Goal: Navigation & Orientation: Find specific page/section

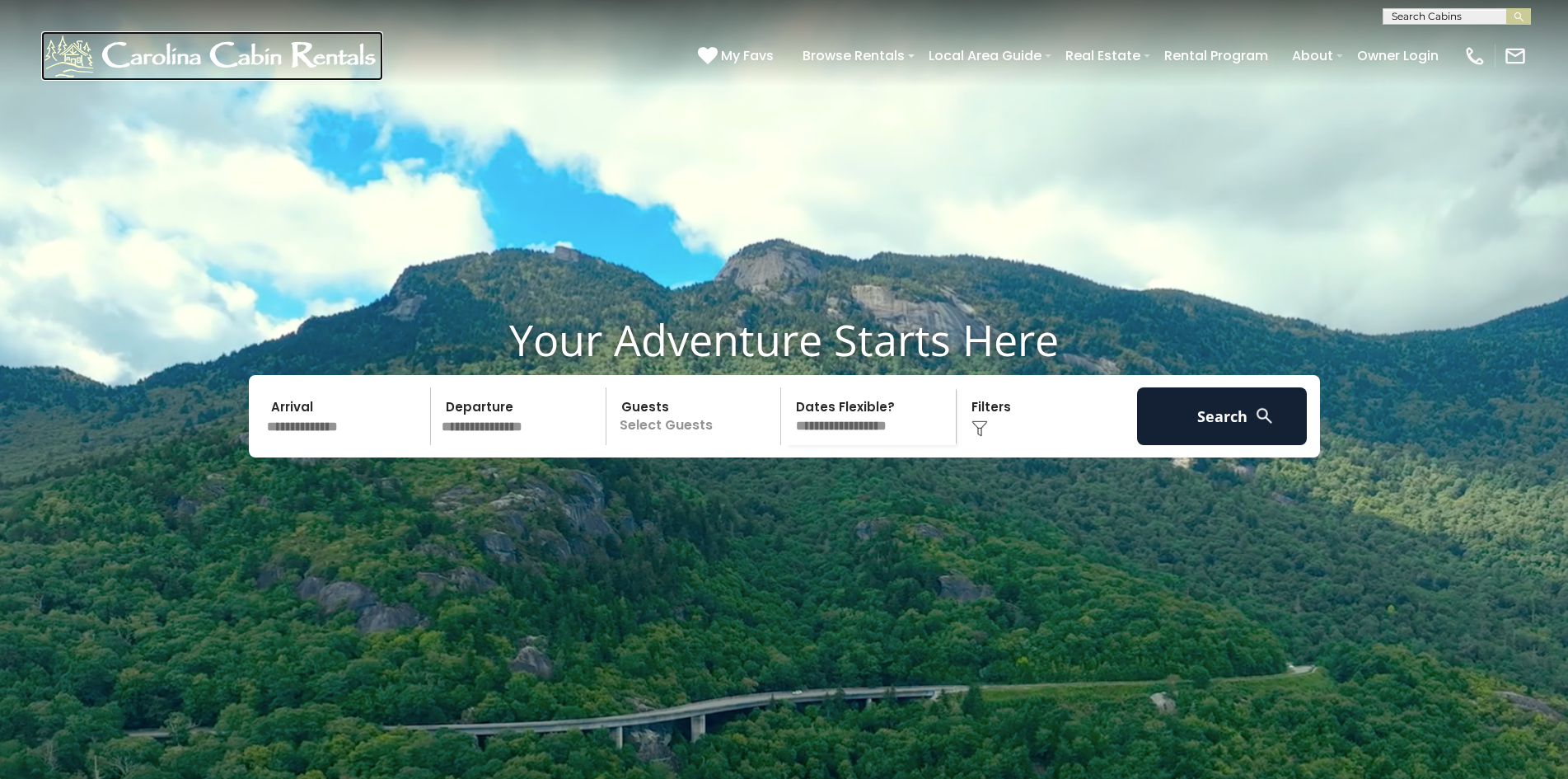
click at [148, 36] on img at bounding box center [211, 55] width 342 height 49
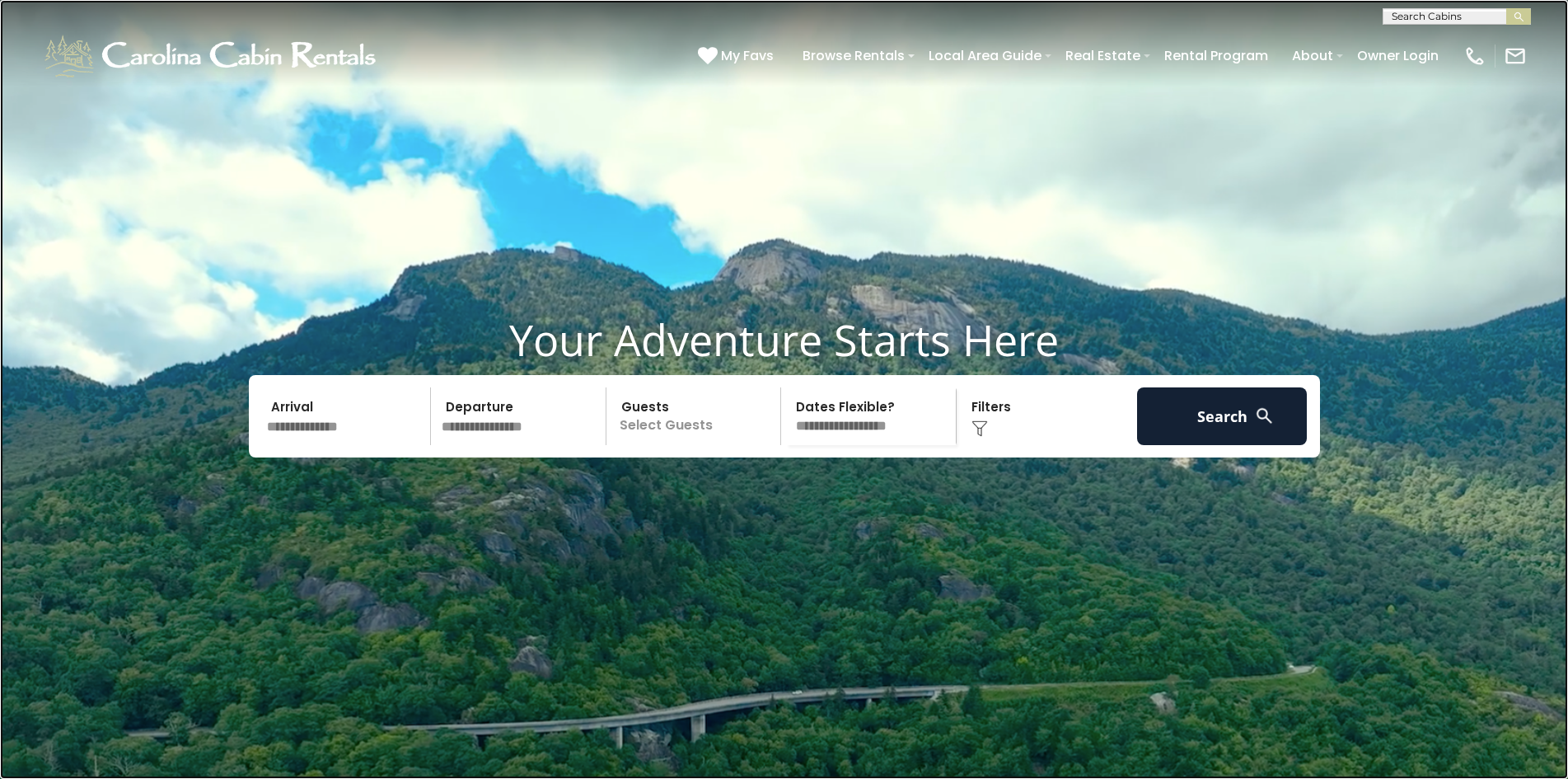
click at [375, 144] on link at bounding box center [784, 390] width 1568 height 779
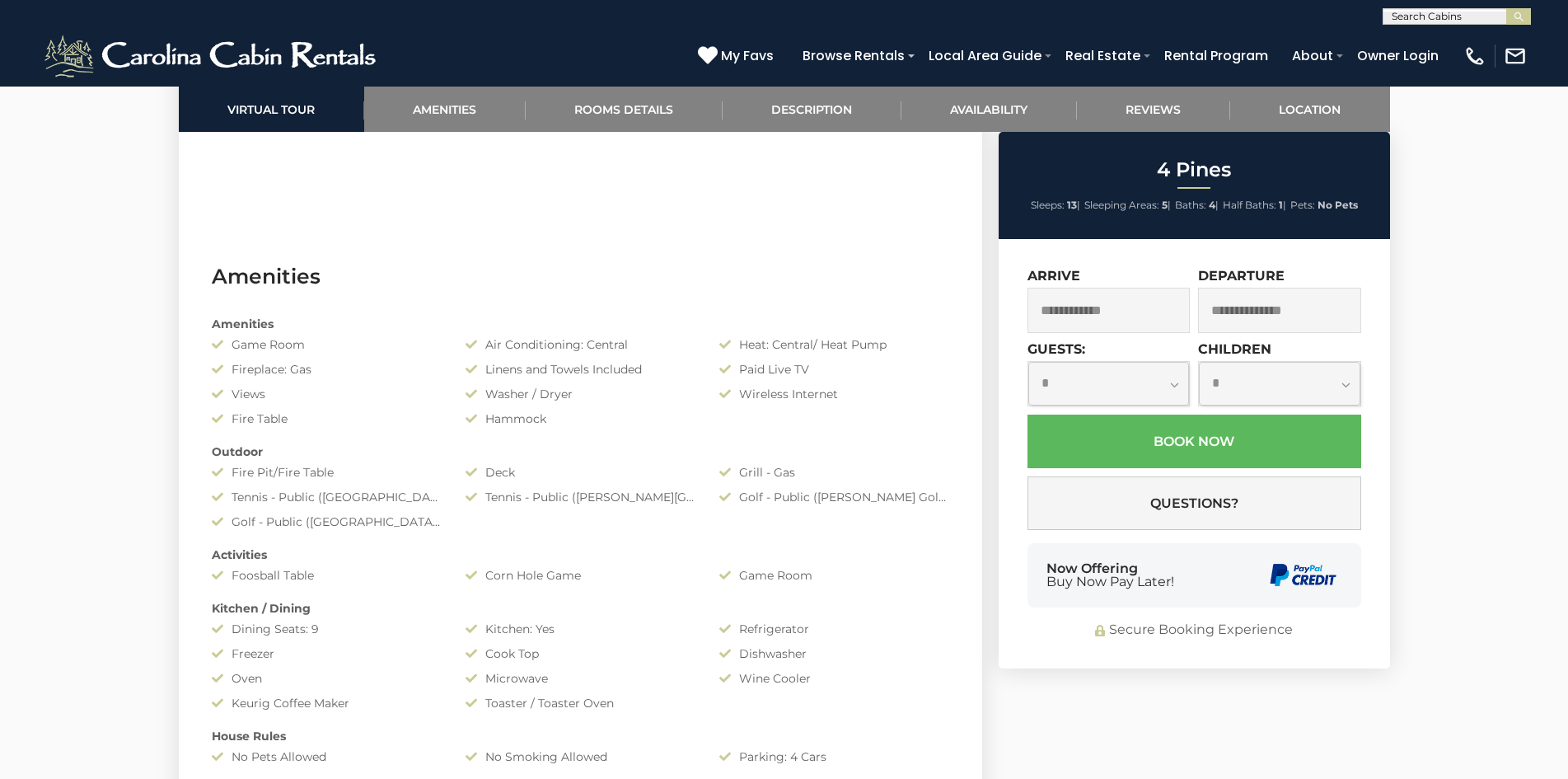
scroll to position [1225, 0]
